Goal: Task Accomplishment & Management: Complete application form

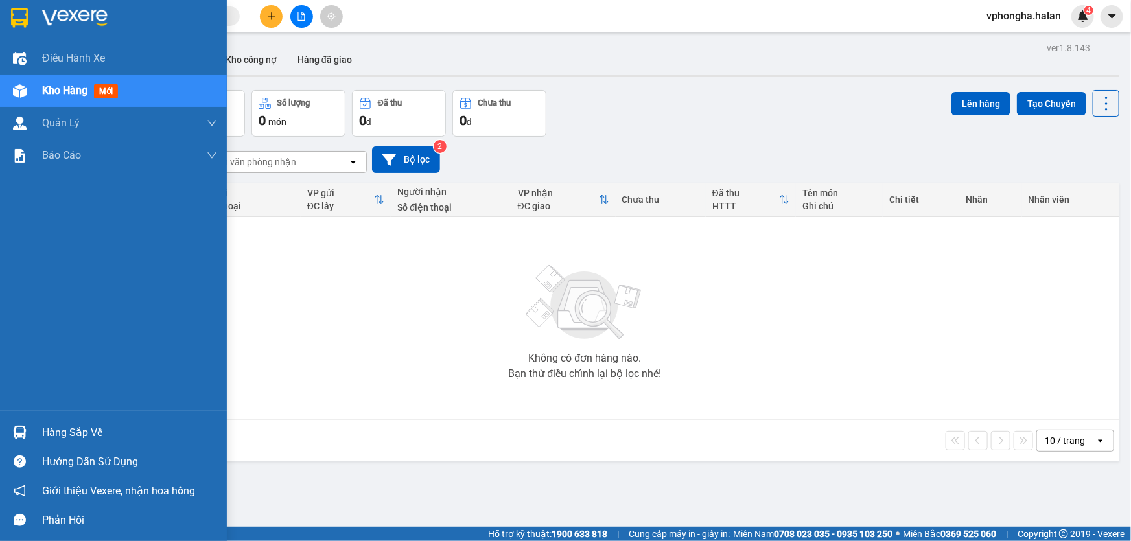
click at [66, 428] on div "Hàng sắp về" at bounding box center [129, 432] width 175 height 19
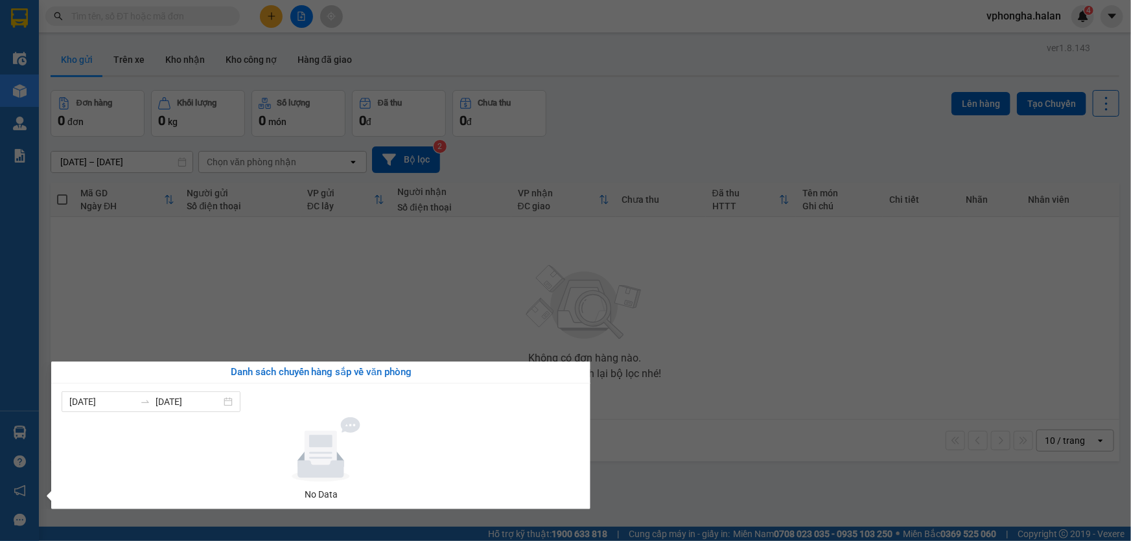
click at [683, 405] on section "Kết quả tìm kiếm ( 0 ) Bộ lọc No Data vphongha.halan 4 Điều hành xe Kho hàng mớ…" at bounding box center [565, 270] width 1131 height 541
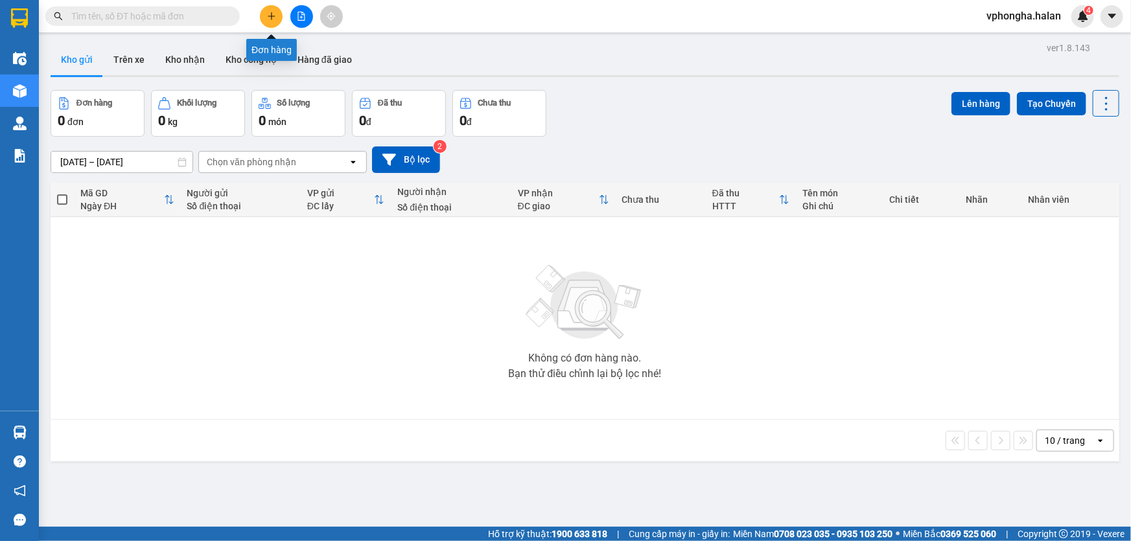
click at [280, 18] on button at bounding box center [271, 16] width 23 height 23
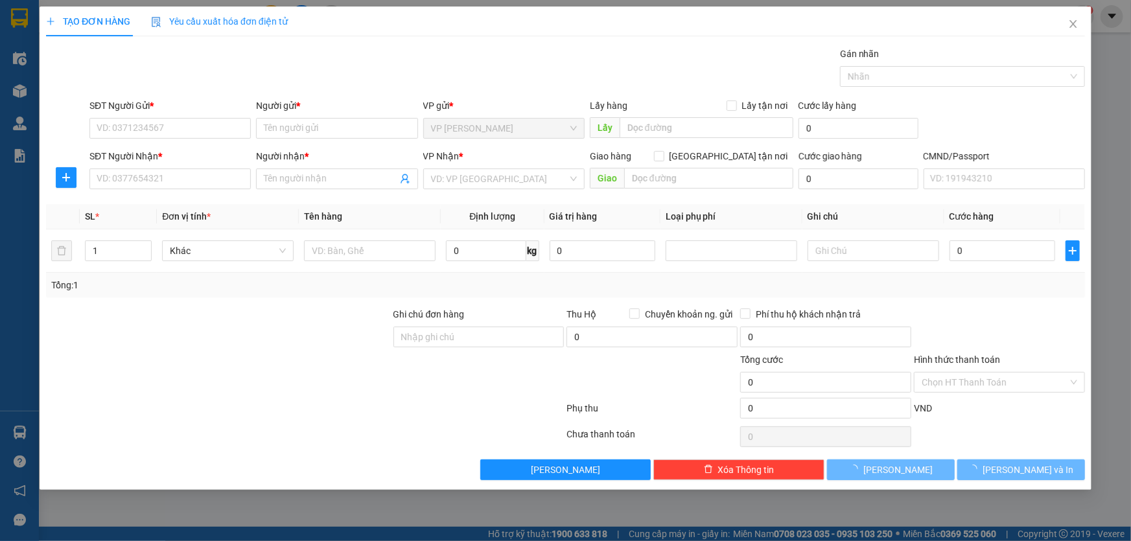
click at [181, 16] on span "Yêu cầu xuất hóa đơn điện tử" at bounding box center [219, 21] width 137 height 10
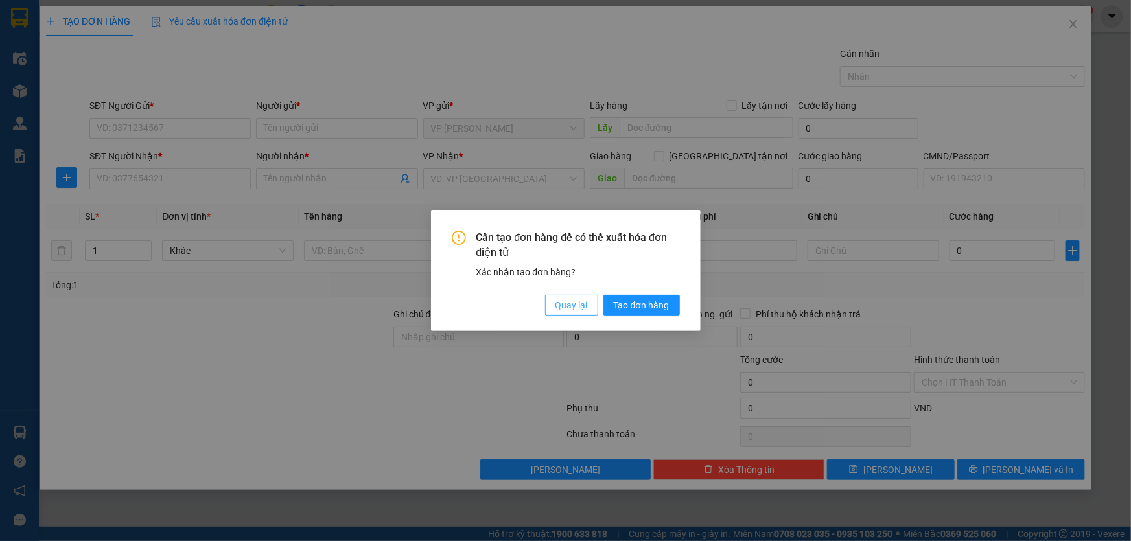
click at [566, 308] on span "Quay lại" at bounding box center [571, 305] width 32 height 14
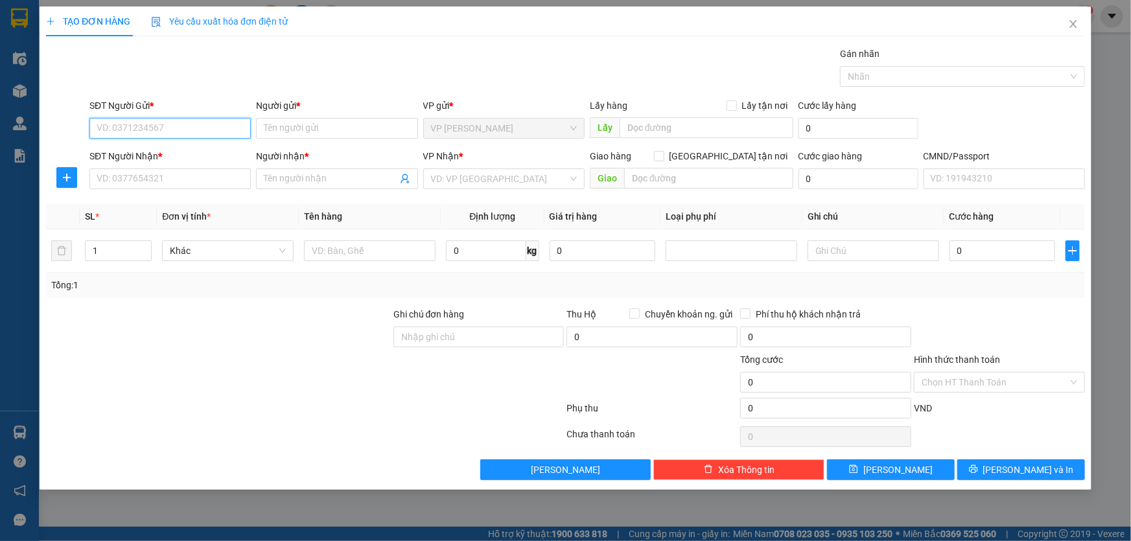
click at [175, 127] on input "SĐT Người Gửi *" at bounding box center [169, 128] width 161 height 21
paste input "0913268578"
type input "0913268578"
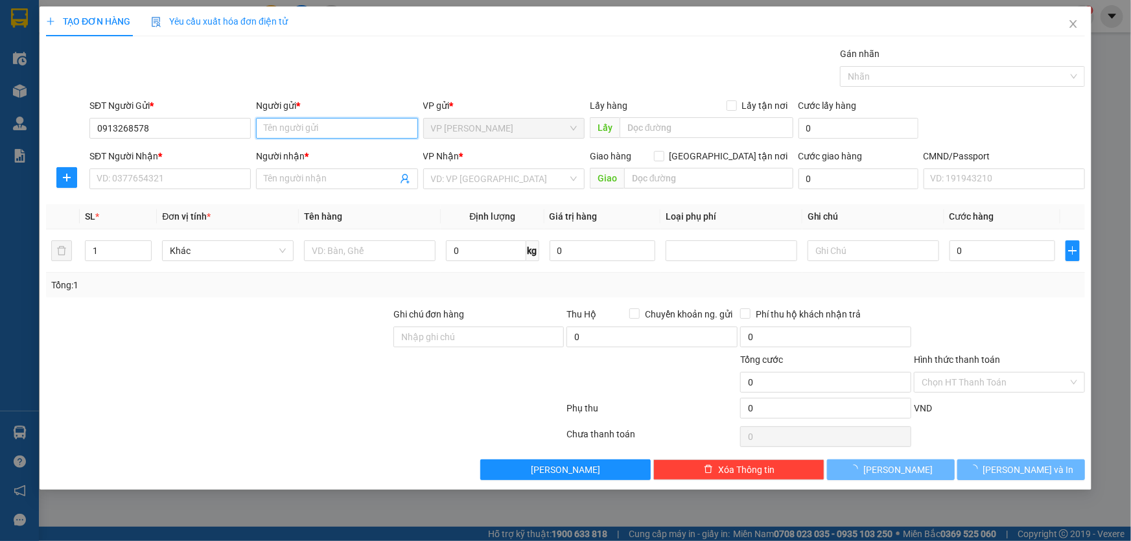
click at [302, 132] on input "Người gửi *" at bounding box center [336, 128] width 161 height 21
type input "G"
type input "HÙNG"
click at [177, 181] on input "SĐT Người Nhận *" at bounding box center [169, 178] width 161 height 21
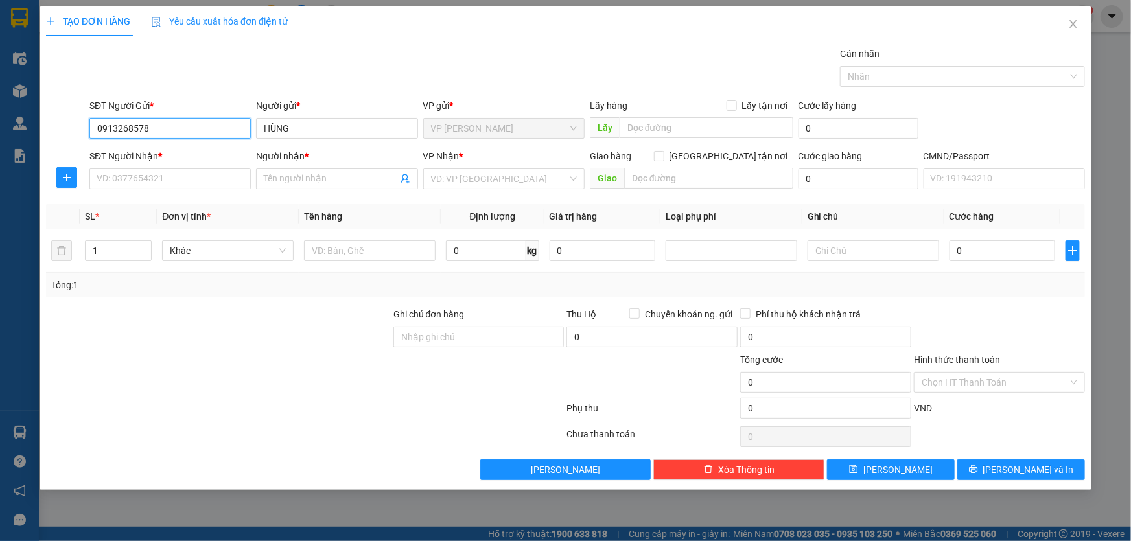
drag, startPoint x: 152, startPoint y: 131, endPoint x: 84, endPoint y: 133, distance: 68.1
click at [84, 133] on div "SĐT Người Gửi * 0913268578 0913268578 Người gửi * HÙNG VP gửi * VP [PERSON_NAME…" at bounding box center [565, 120] width 1041 height 45
click at [126, 177] on input "SĐT Người Nhận *" at bounding box center [169, 178] width 161 height 21
paste input "0913268578"
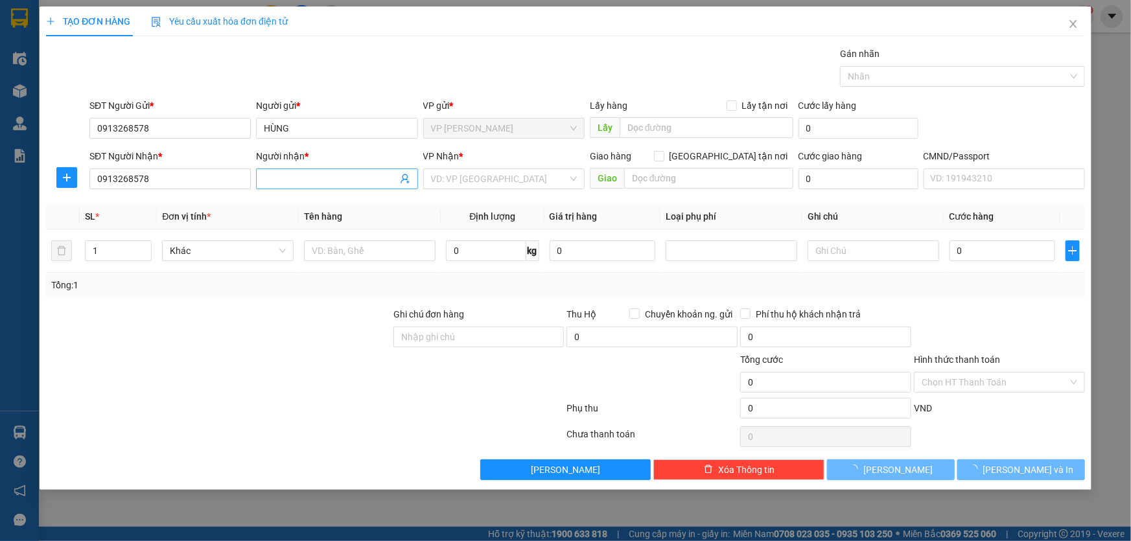
click at [297, 177] on input "Người nhận *" at bounding box center [330, 179] width 133 height 14
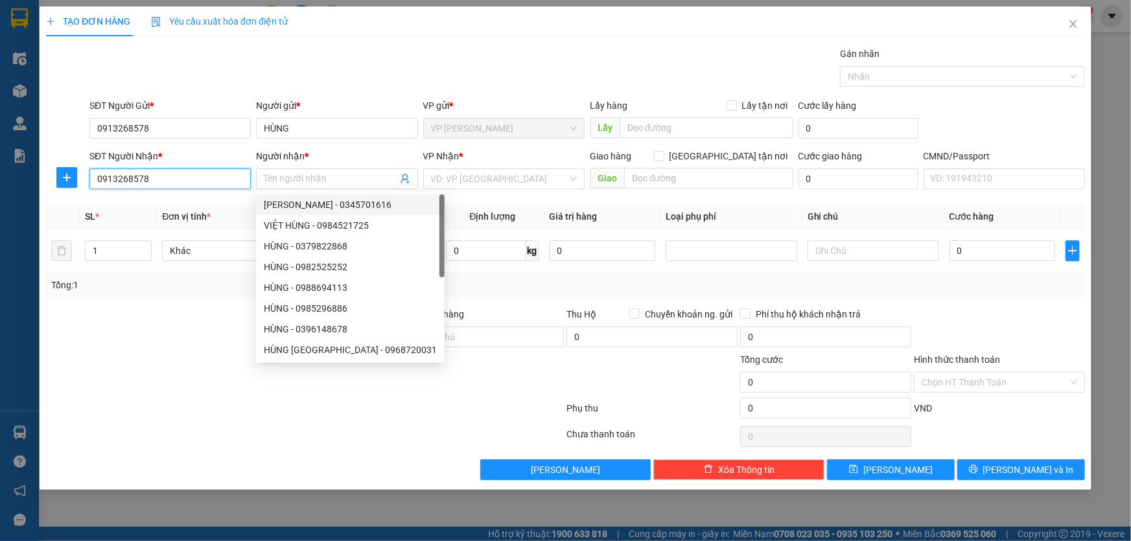
click at [194, 179] on input "0913268578" at bounding box center [169, 178] width 161 height 21
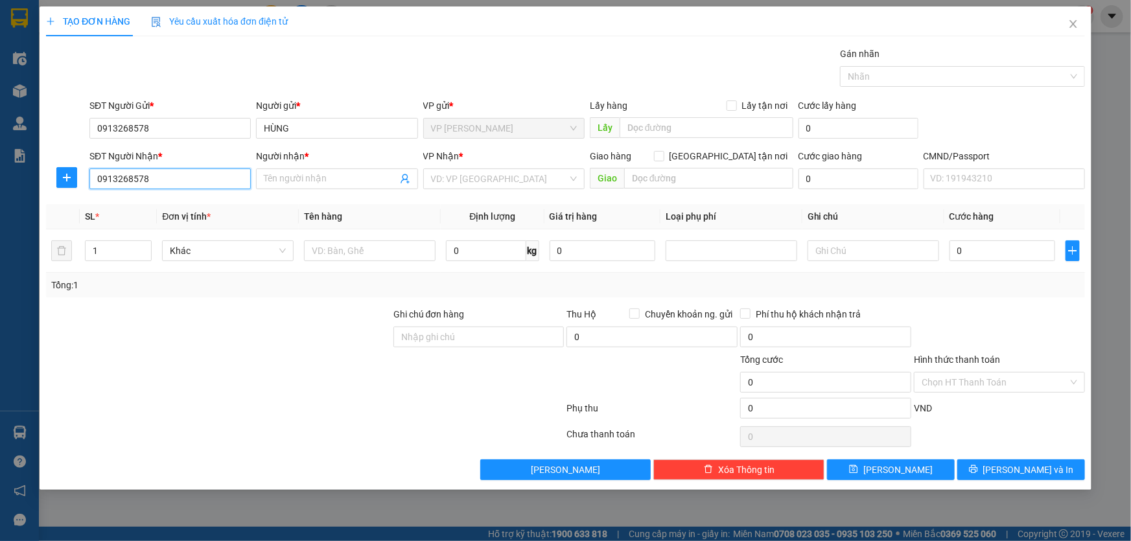
click at [97, 181] on input "0913268578" at bounding box center [169, 178] width 161 height 21
drag, startPoint x: 157, startPoint y: 166, endPoint x: 159, endPoint y: 176, distance: 10.1
click at [157, 168] on div "SĐT Người Nhận * 0913268578 0913268578" at bounding box center [169, 171] width 161 height 45
click at [160, 178] on input "0913268578" at bounding box center [169, 178] width 161 height 21
click at [97, 128] on input "0913268578" at bounding box center [169, 128] width 161 height 21
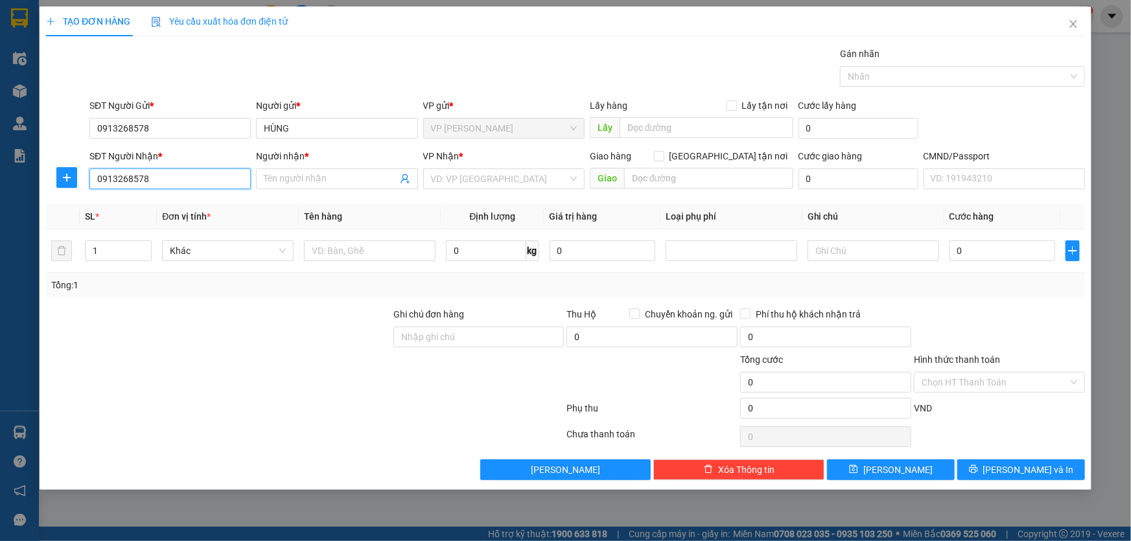
click at [171, 180] on input "0913268578" at bounding box center [169, 178] width 161 height 21
type input "0913268578"
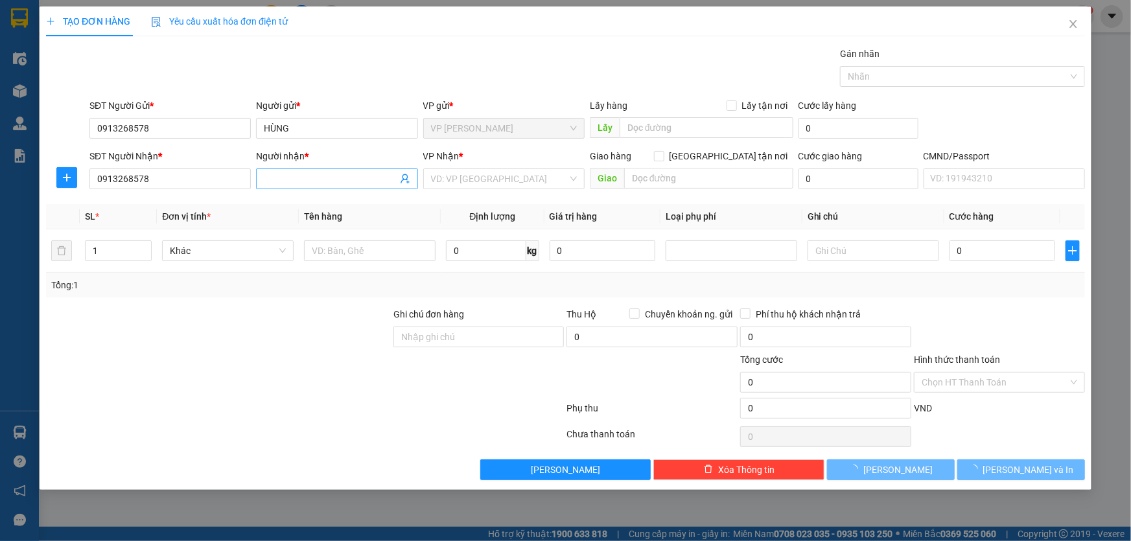
click at [287, 183] on input "Người nhận *" at bounding box center [330, 179] width 133 height 14
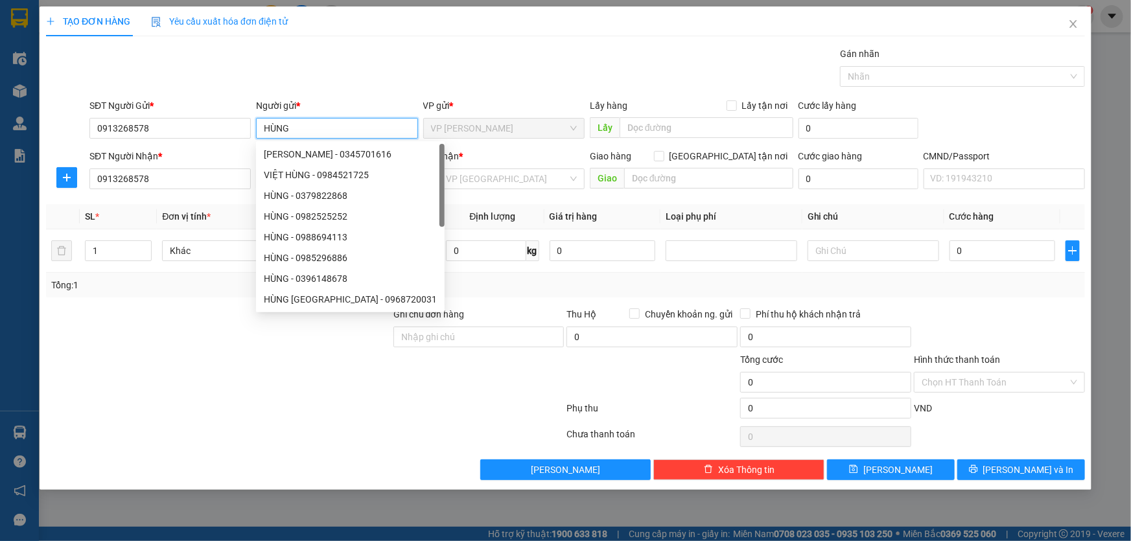
drag, startPoint x: 303, startPoint y: 124, endPoint x: 260, endPoint y: 133, distance: 43.6
click at [260, 133] on input "HÙNG" at bounding box center [336, 128] width 161 height 21
click at [314, 130] on input "HÙNG" at bounding box center [336, 128] width 161 height 21
click at [219, 155] on div "SĐT Người Nhận *" at bounding box center [169, 156] width 161 height 14
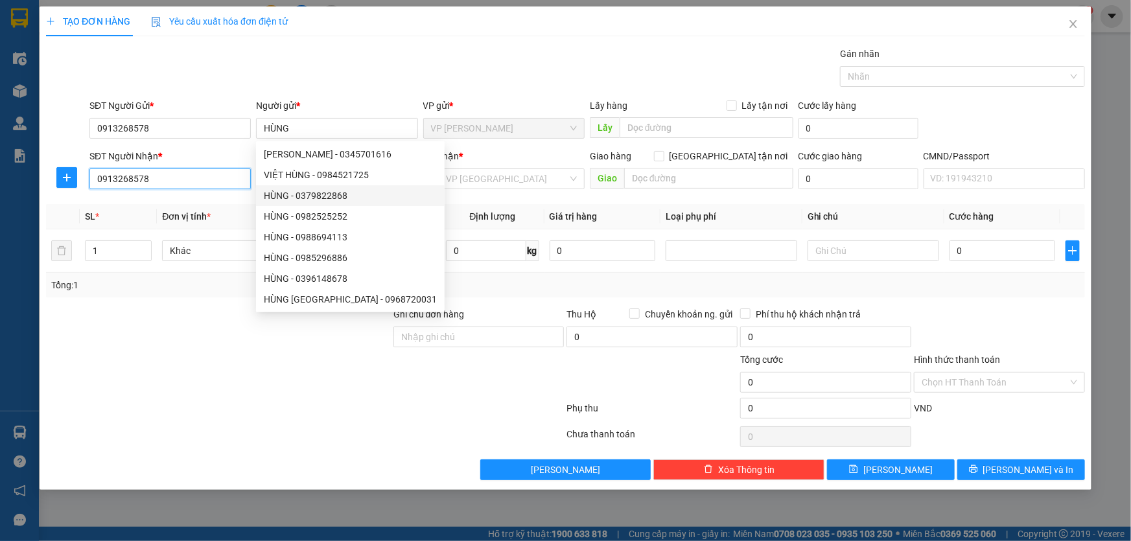
click at [219, 168] on input "0913268578" at bounding box center [169, 178] width 161 height 21
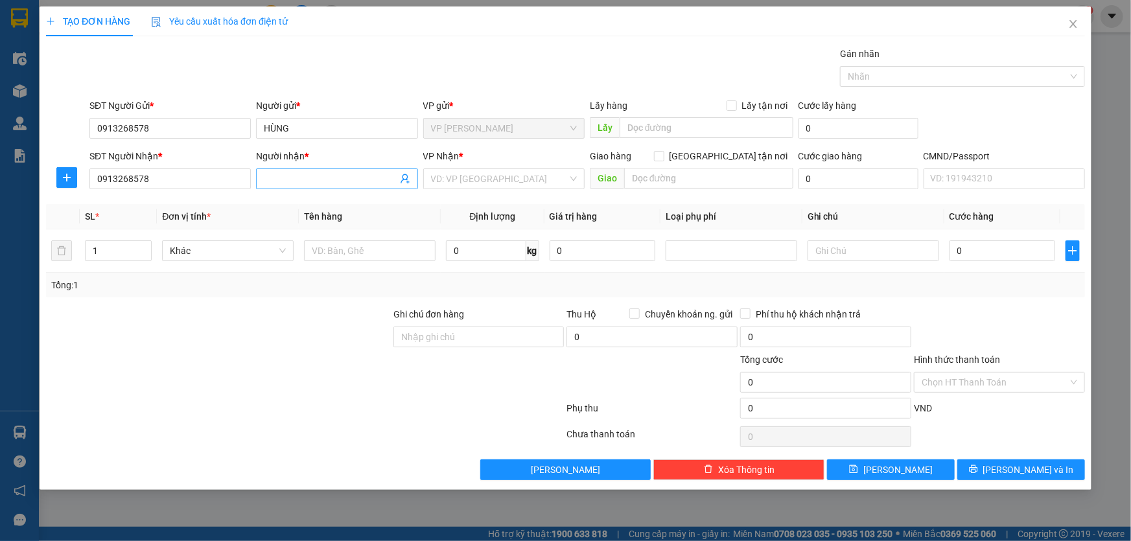
click at [307, 181] on input "Người nhận *" at bounding box center [330, 179] width 133 height 14
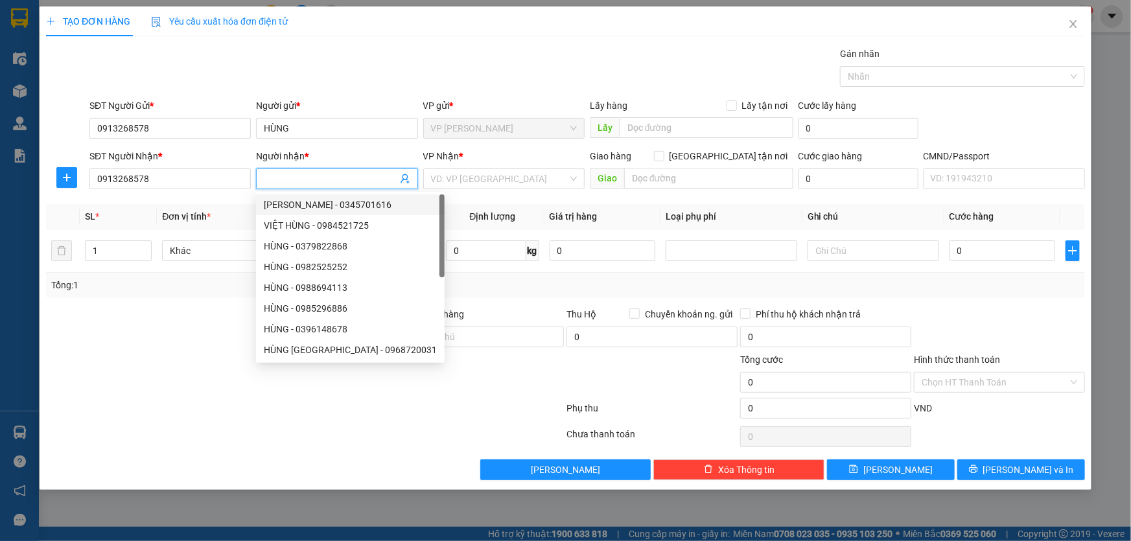
paste input "HÙNG"
type input "HÙNG"
drag, startPoint x: 446, startPoint y: 203, endPoint x: 450, endPoint y: 181, distance: 21.7
click at [445, 198] on div "Transit Pickup Surcharge Ids Transit Deliver Surcharge Ids Transit Deliver Surc…" at bounding box center [565, 264] width 1039 height 434
click at [450, 180] on input "search" at bounding box center [499, 178] width 137 height 19
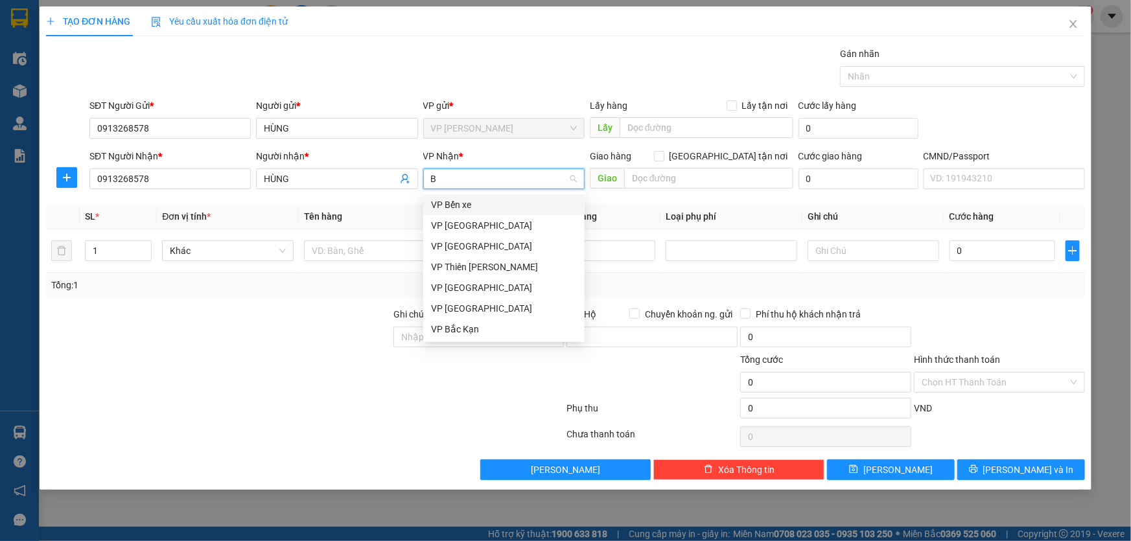
type input "BA"
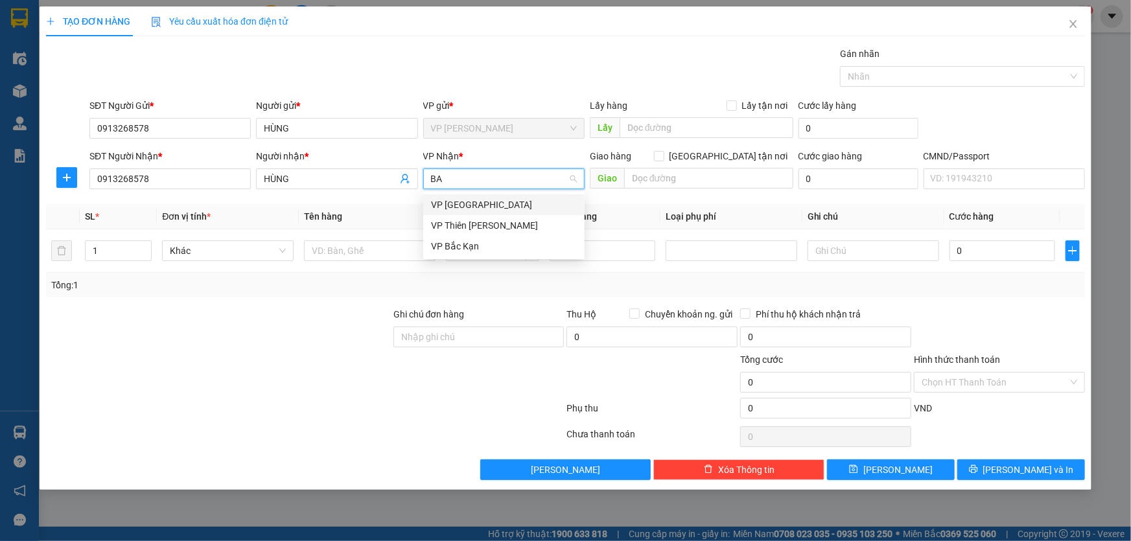
click at [465, 207] on div "VP [GEOGRAPHIC_DATA]" at bounding box center [504, 205] width 146 height 14
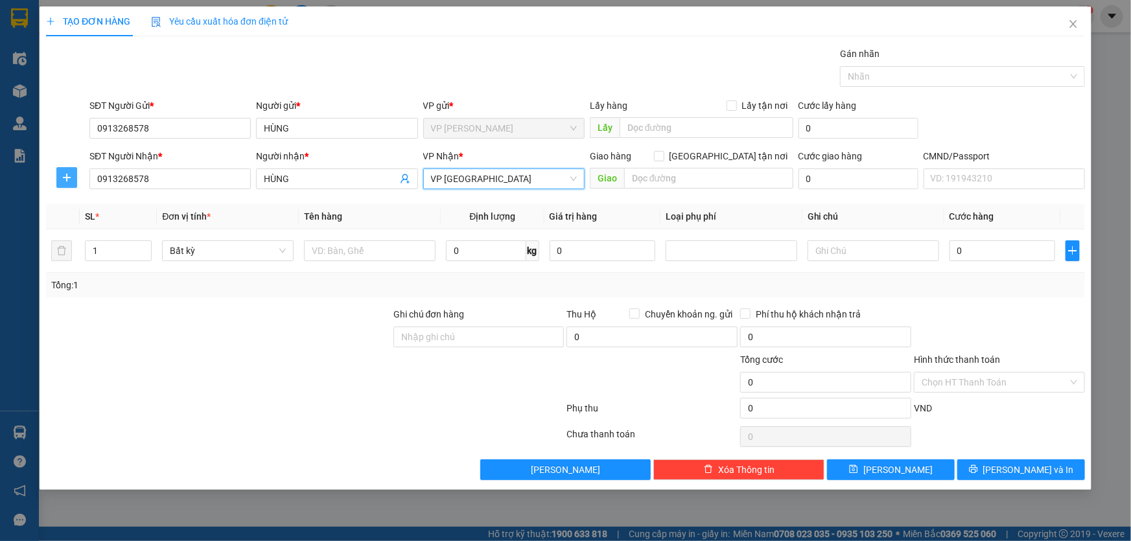
click at [64, 175] on icon "plus" at bounding box center [67, 177] width 10 height 10
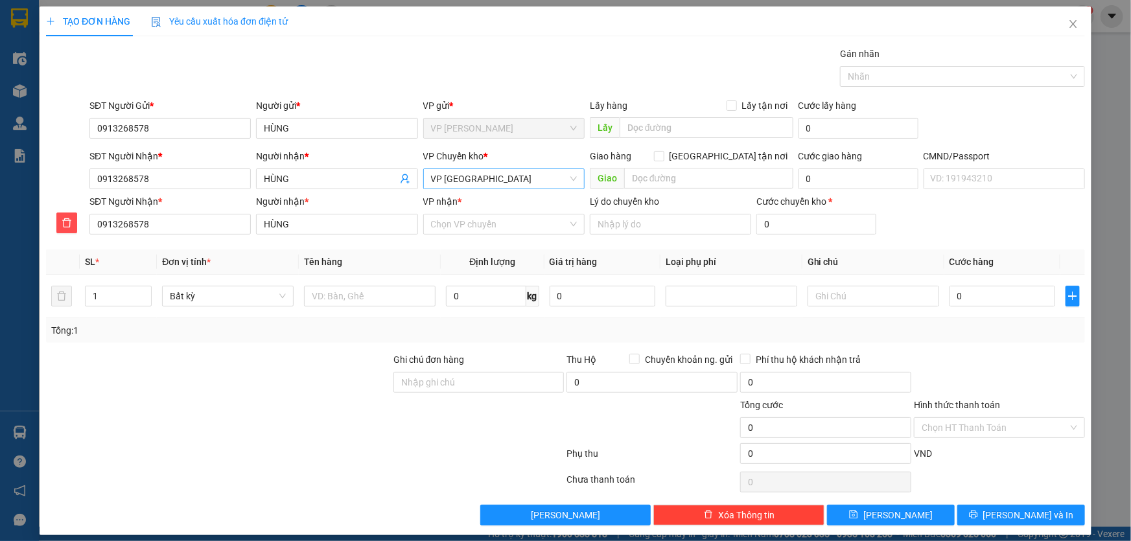
click at [486, 178] on span "VP [GEOGRAPHIC_DATA]" at bounding box center [504, 178] width 146 height 19
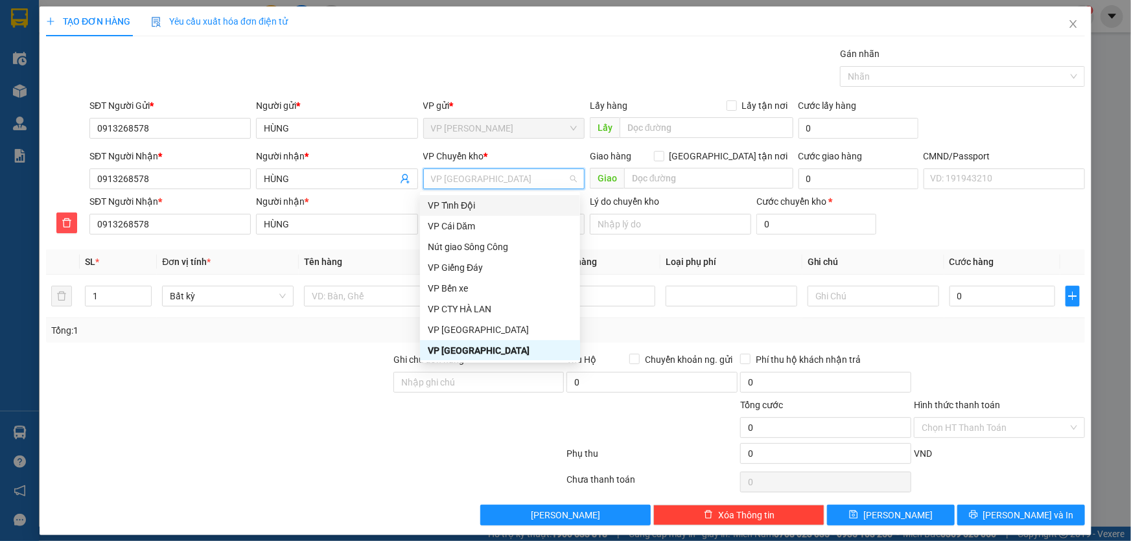
type input "D"
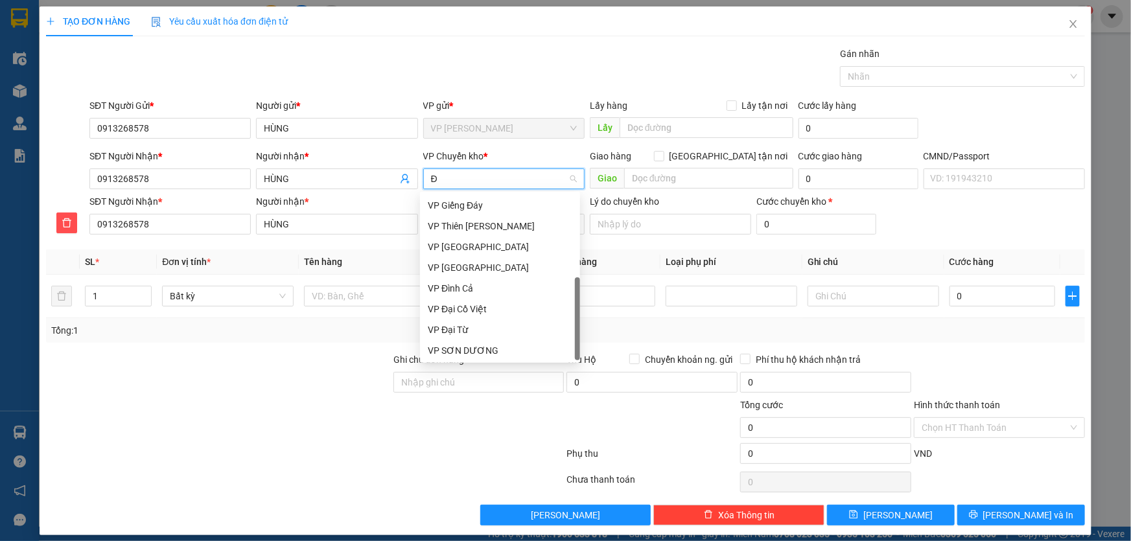
type input "ĐA"
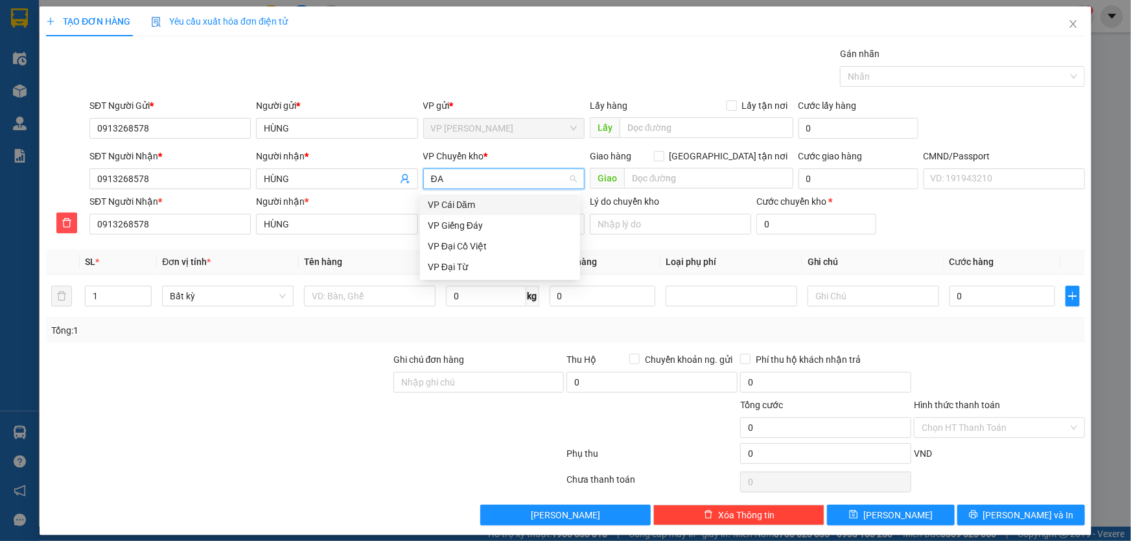
scroll to position [0, 0]
click at [504, 244] on div "VP Đại Cồ Việt" at bounding box center [500, 246] width 145 height 14
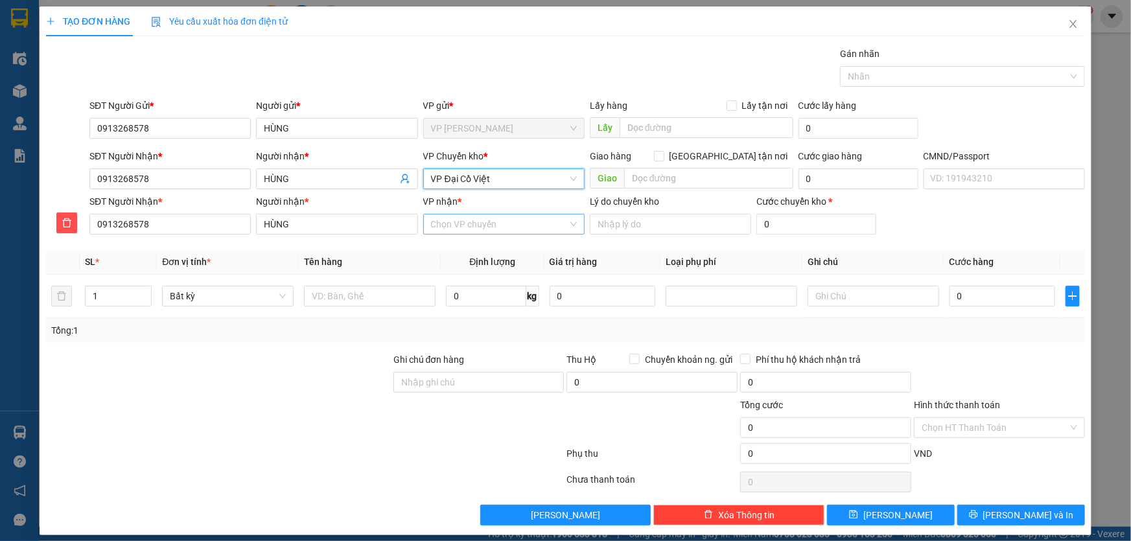
click at [472, 227] on input "VP nhận *" at bounding box center [499, 223] width 137 height 19
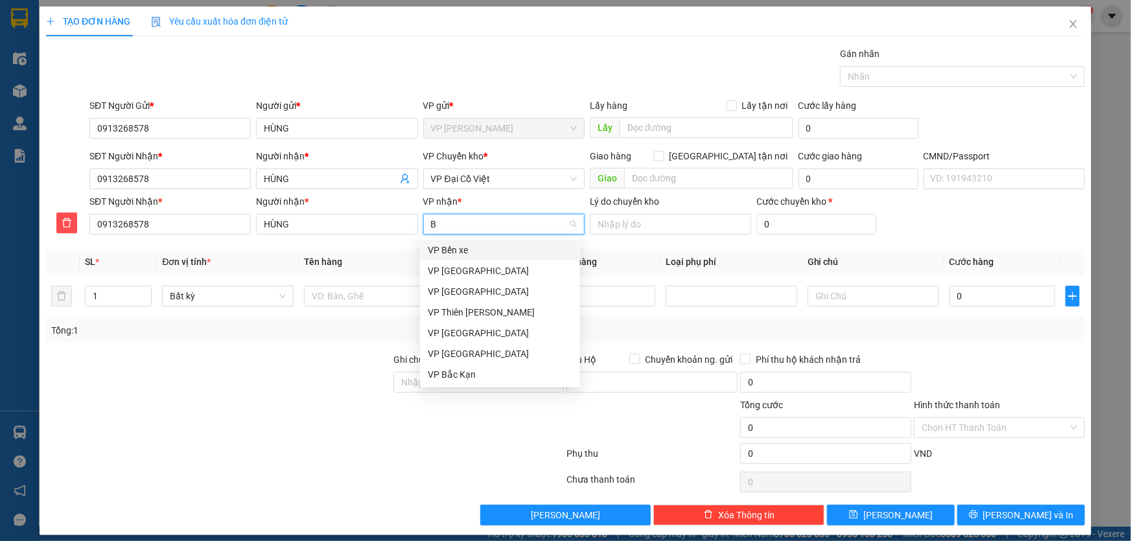
type input "BA"
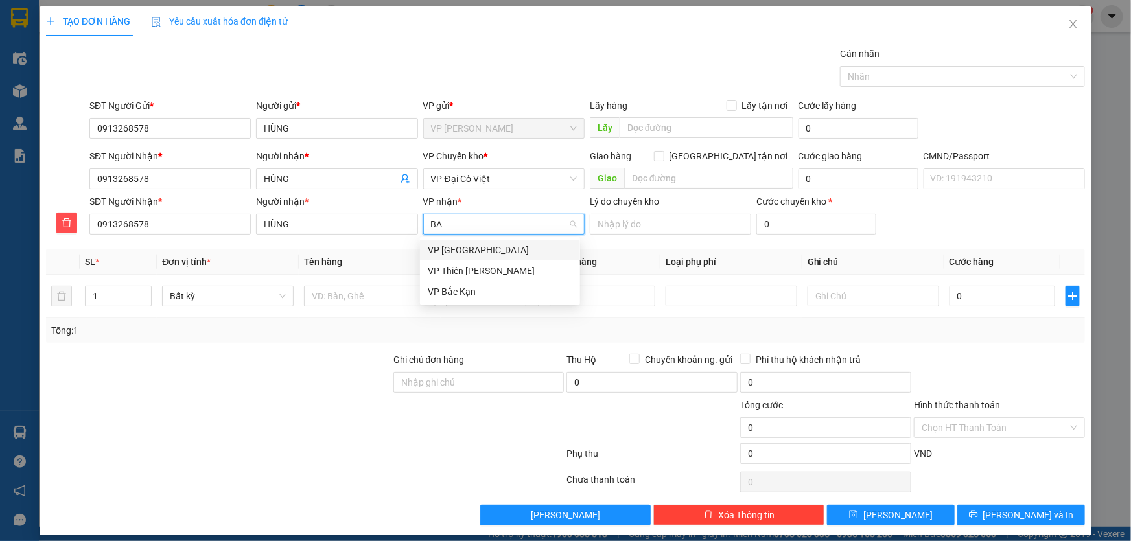
click at [488, 249] on div "VP [GEOGRAPHIC_DATA]" at bounding box center [500, 250] width 145 height 14
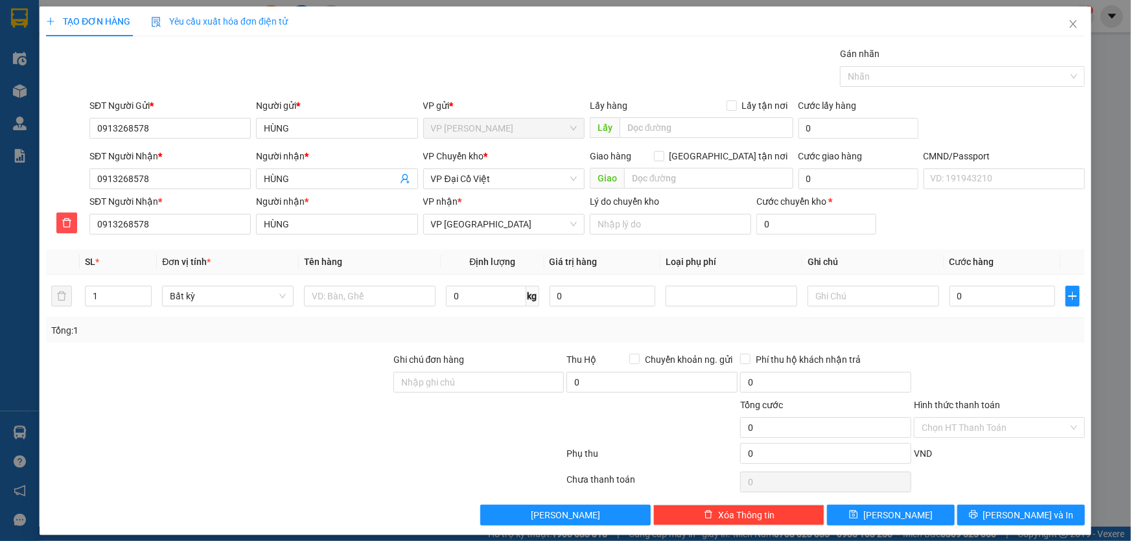
click at [389, 253] on th "Tên hàng" at bounding box center [370, 261] width 142 height 25
click at [133, 298] on input "1" at bounding box center [118, 295] width 65 height 19
type input "1"
type input "2"
click at [347, 292] on input "text" at bounding box center [370, 296] width 132 height 21
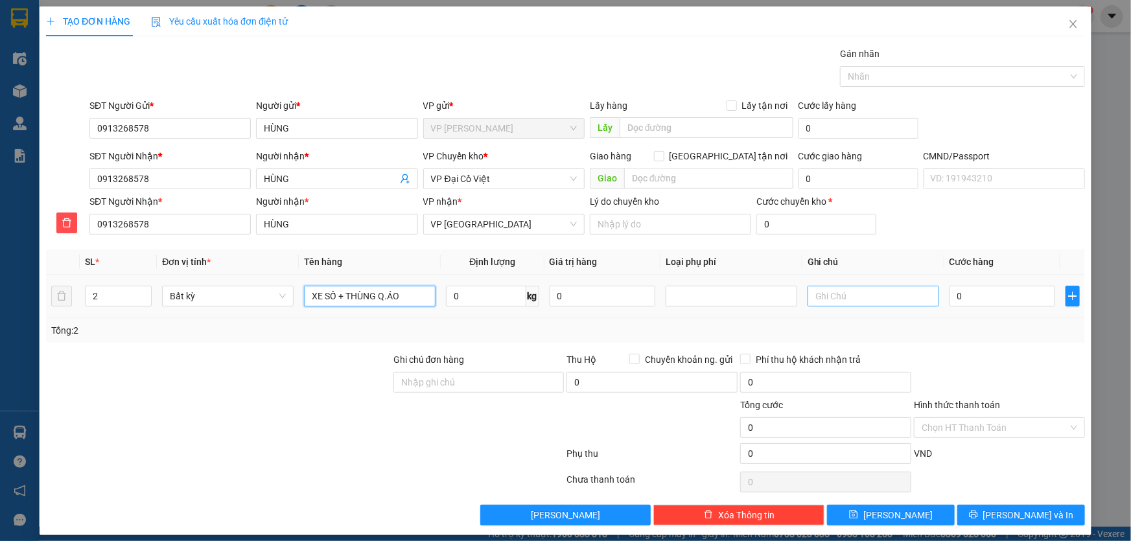
type input "XE SỐ + THÙNG Q.ÁO"
click at [868, 297] on input "text" at bounding box center [873, 296] width 132 height 21
click at [820, 297] on input "text" at bounding box center [873, 296] width 132 height 21
click at [876, 300] on input "text" at bounding box center [873, 296] width 132 height 21
click at [850, 298] on input "text" at bounding box center [873, 296] width 132 height 21
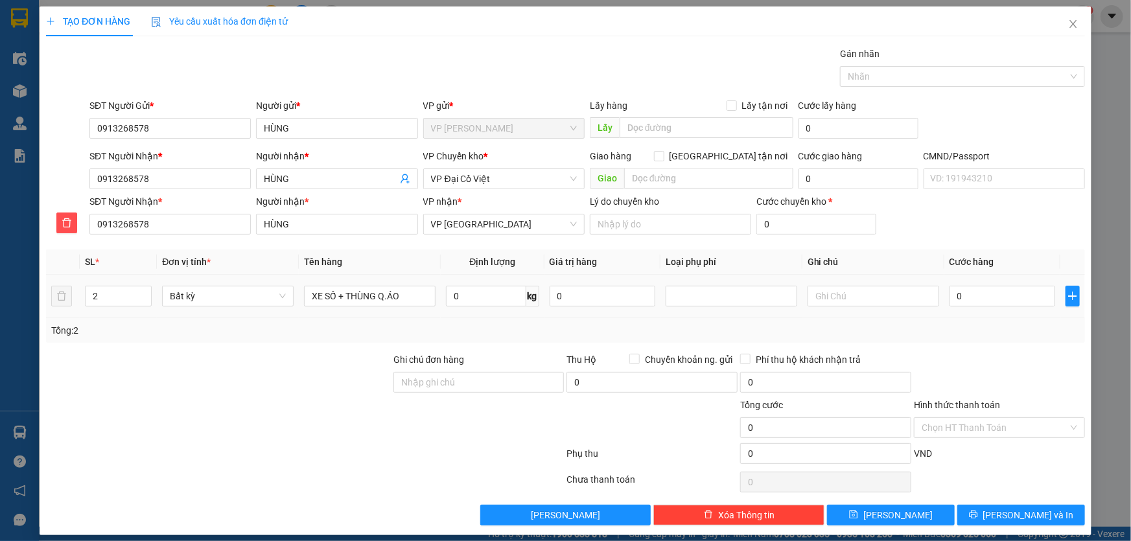
click at [837, 311] on td at bounding box center [873, 296] width 142 height 43
click at [823, 299] on input "text" at bounding box center [873, 296] width 132 height 21
type input "GIẢM 10K/2 KIỆN"
click at [962, 297] on input "0" at bounding box center [1002, 296] width 106 height 21
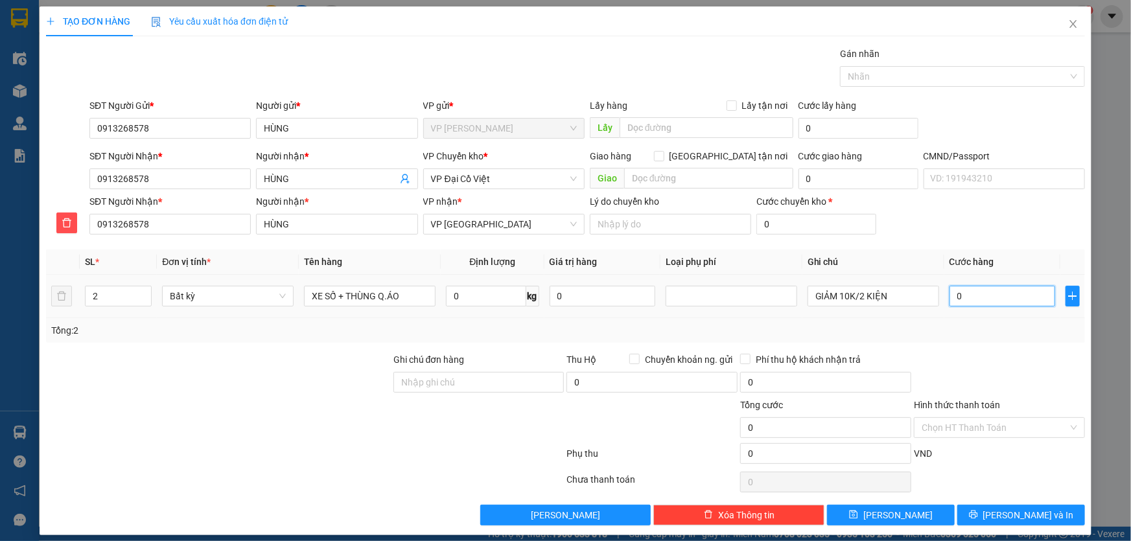
type input "3"
type input "39"
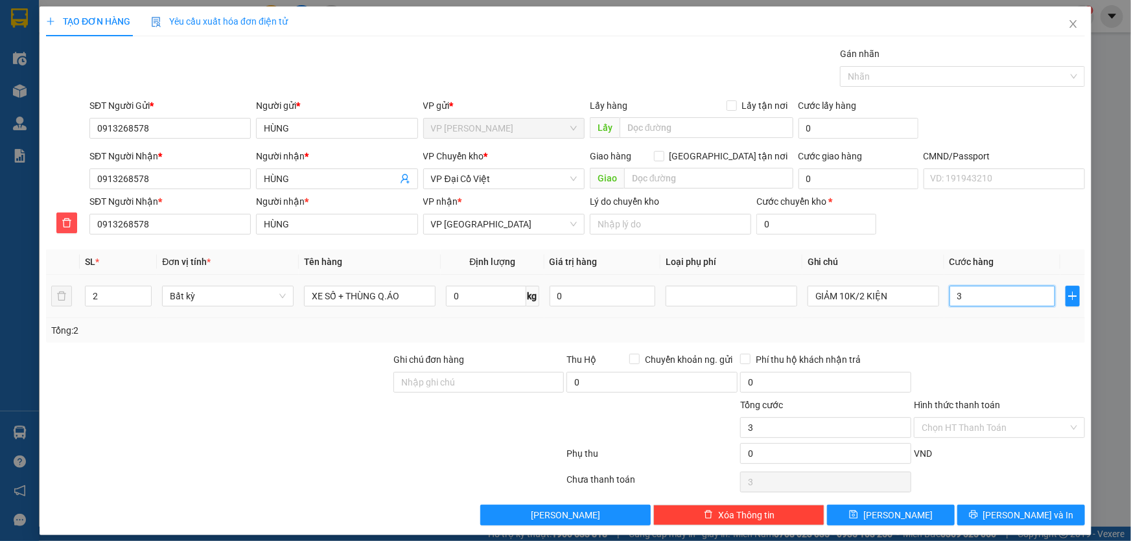
type input "39"
type input "390"
type input "3.900"
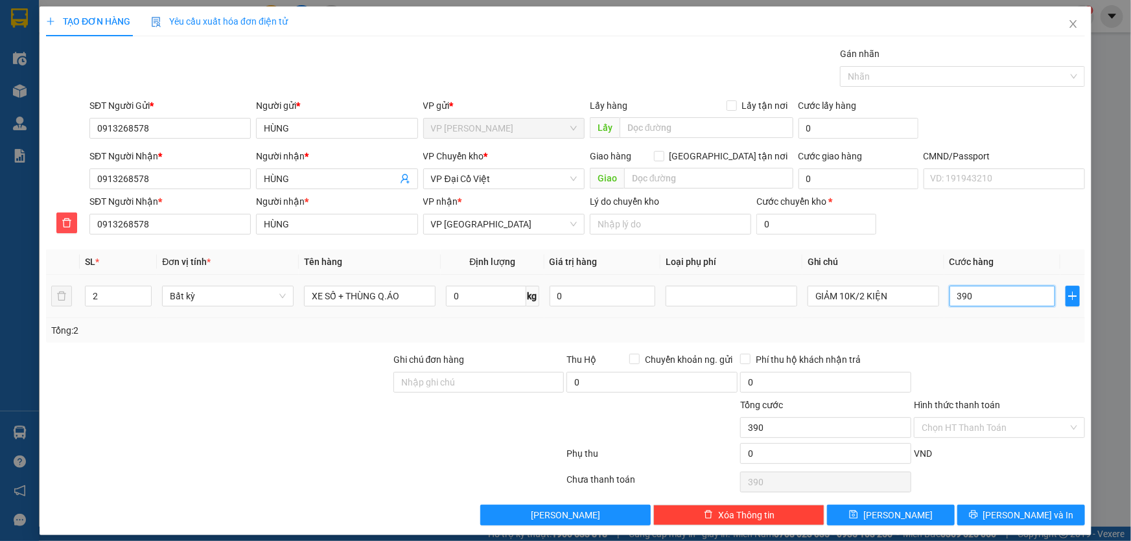
type input "3.900"
type input "39.000"
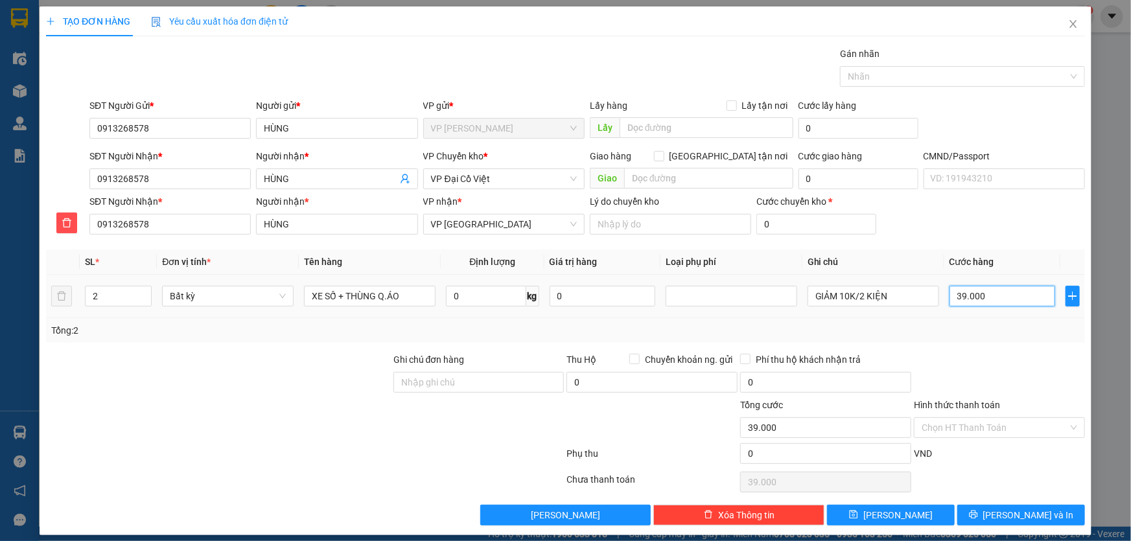
type input "390.000"
type input "3.900.000"
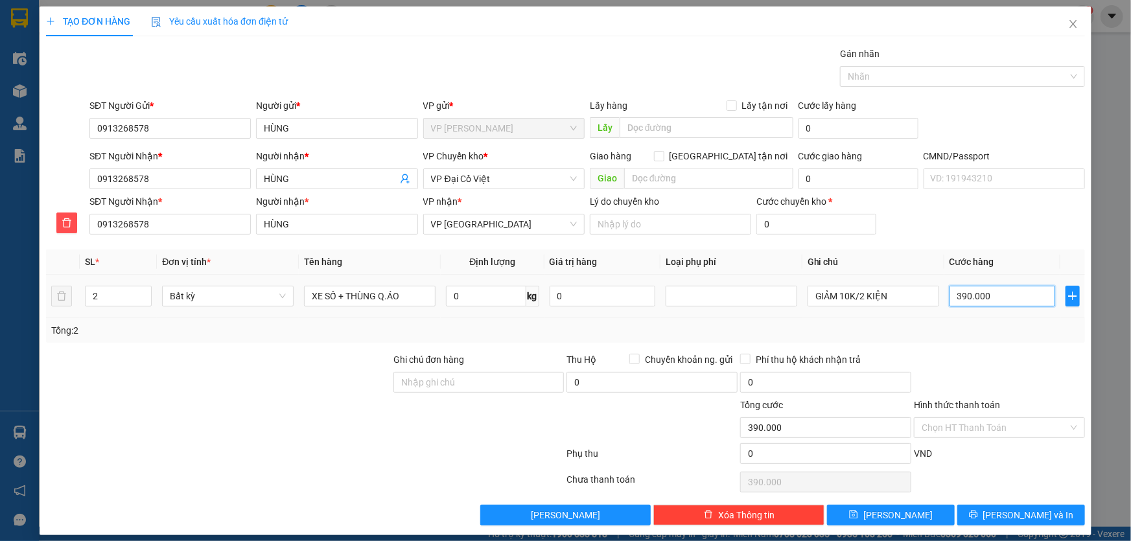
type input "3.900.000"
type input "390.000"
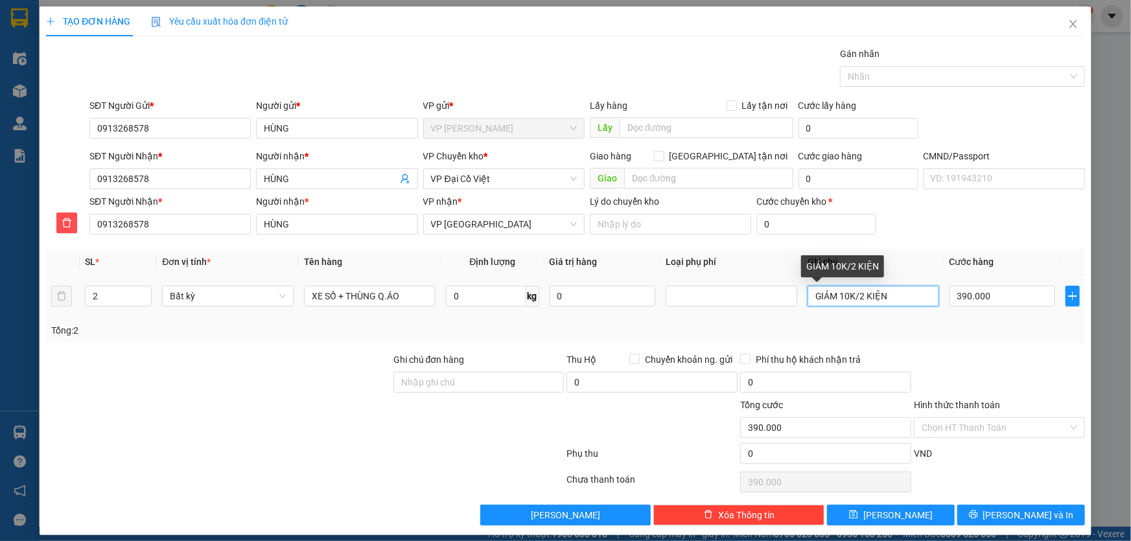
click at [885, 296] on input "GIẢM 10K/2 KIỆN" at bounding box center [873, 296] width 132 height 21
drag, startPoint x: 890, startPoint y: 299, endPoint x: 754, endPoint y: 321, distance: 138.0
click at [757, 320] on div "SL * Đơn vị tính * Tên hàng Định lượng Giá trị hàng Loại phụ phí Ghi chú Cước h…" at bounding box center [565, 295] width 1039 height 93
click at [1013, 299] on input "390.000" at bounding box center [1002, 296] width 106 height 21
click at [1012, 359] on div at bounding box center [999, 375] width 174 height 45
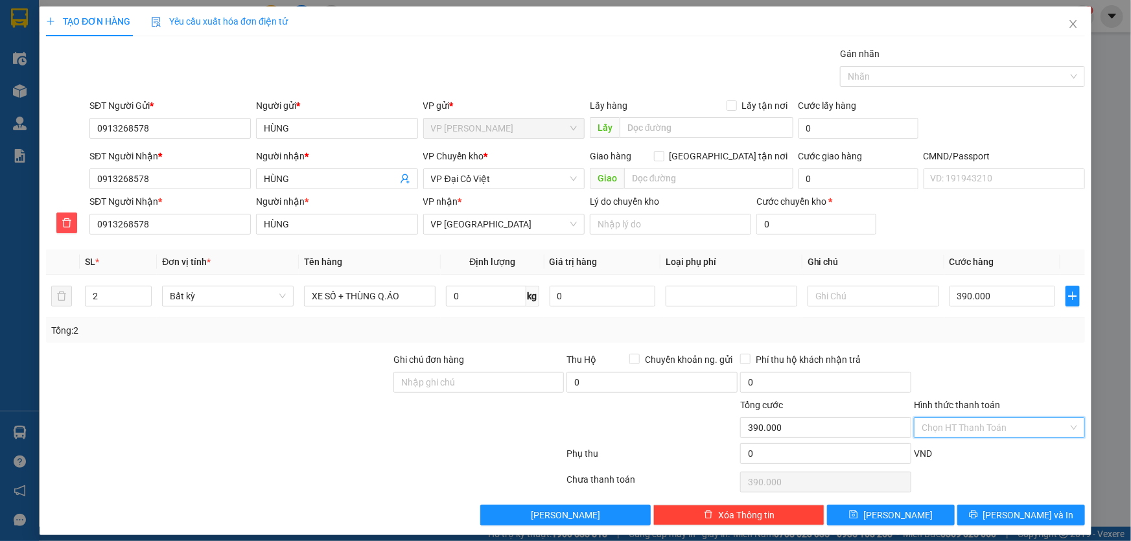
click at [1007, 434] on input "Hình thức thanh toán" at bounding box center [994, 427] width 146 height 19
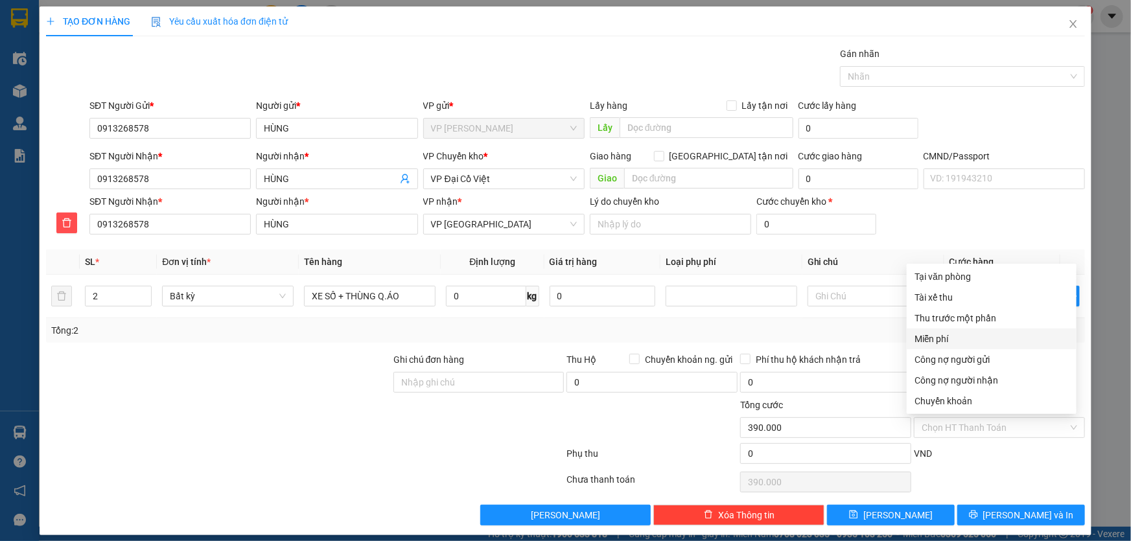
click at [882, 334] on div "Tổng: 2" at bounding box center [565, 330] width 1028 height 14
